Goal: Transaction & Acquisition: Download file/media

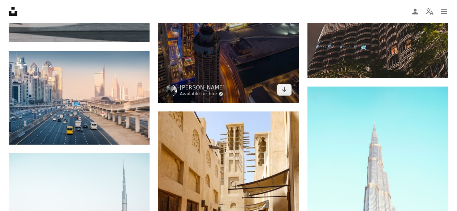
scroll to position [4551, 0]
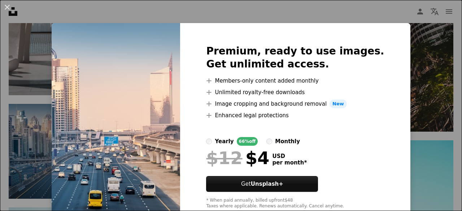
click at [419, 71] on div "An X shape Premium, ready to use images. Get unlimited access. A plus sign Memb…" at bounding box center [231, 105] width 462 height 211
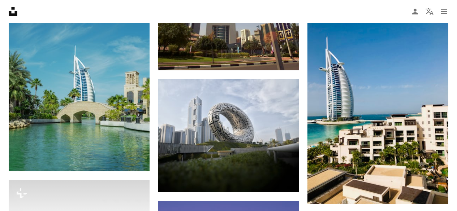
scroll to position [6068, 0]
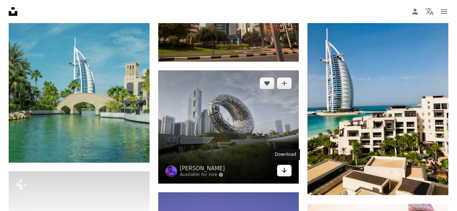
click at [285, 173] on icon "Arrow pointing down" at bounding box center [284, 170] width 6 height 9
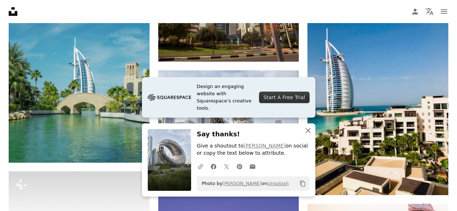
click at [306, 132] on icon "An X shape" at bounding box center [308, 130] width 9 height 9
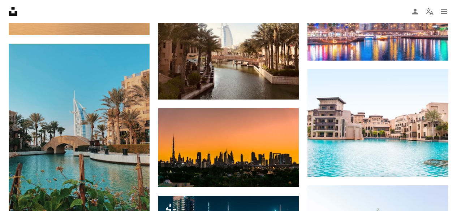
scroll to position [6429, 0]
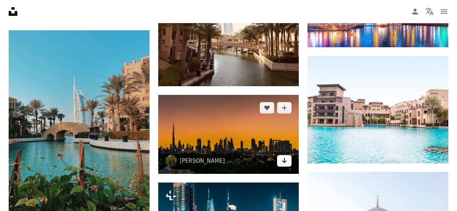
click at [282, 161] on icon "Arrow pointing down" at bounding box center [284, 160] width 6 height 9
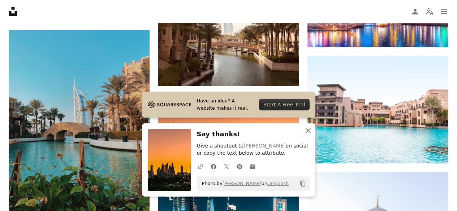
click at [308, 129] on icon "An X shape" at bounding box center [308, 130] width 9 height 9
